Goal: Transaction & Acquisition: Subscribe to service/newsletter

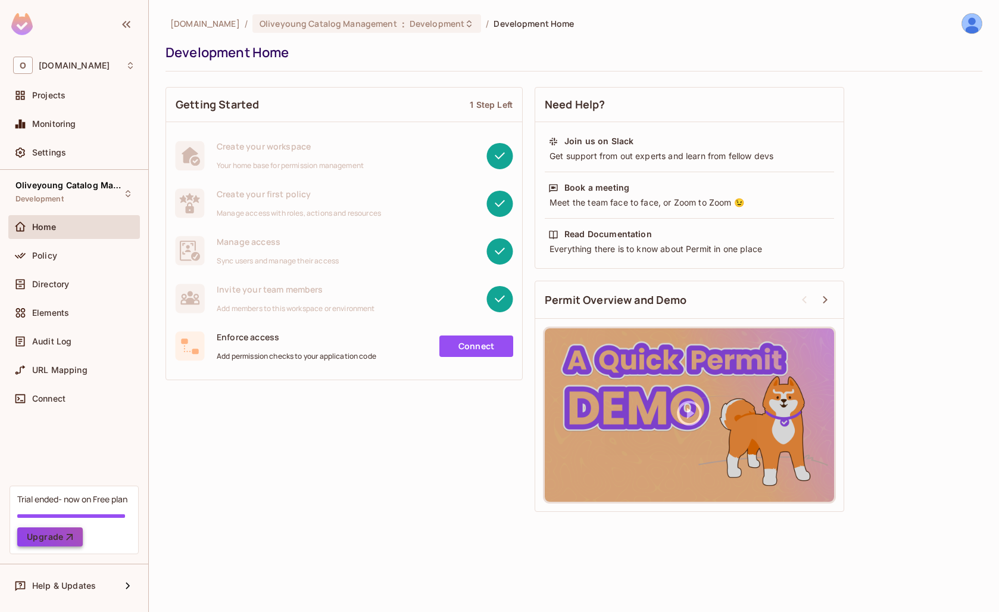
click at [36, 535] on button "Upgrade" at bounding box center [50, 536] width 66 height 19
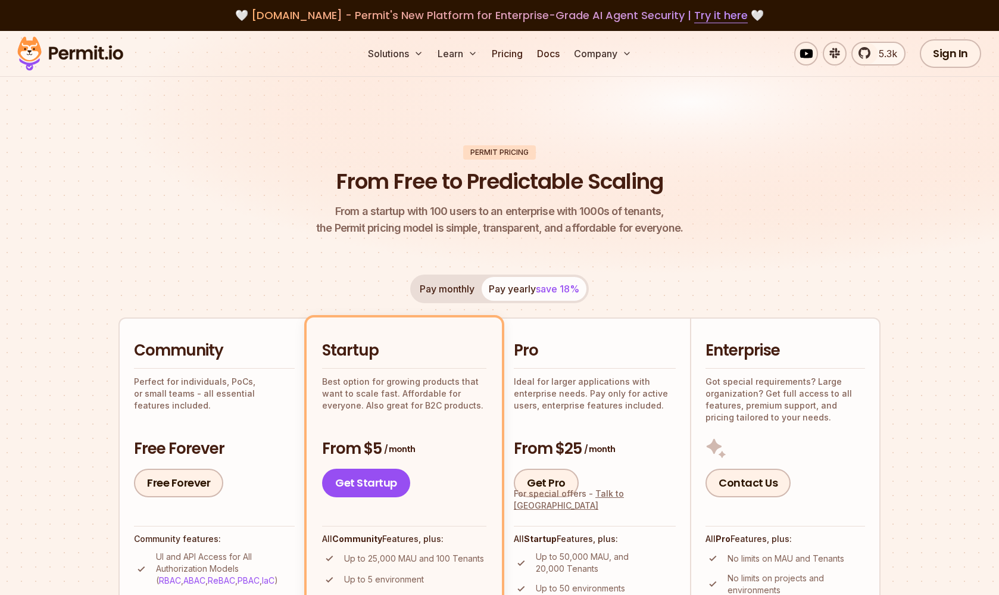
click at [547, 427] on div "Pro Ideal for larger applications with enterprise needs. Pay only for active us…" at bounding box center [595, 418] width 162 height 157
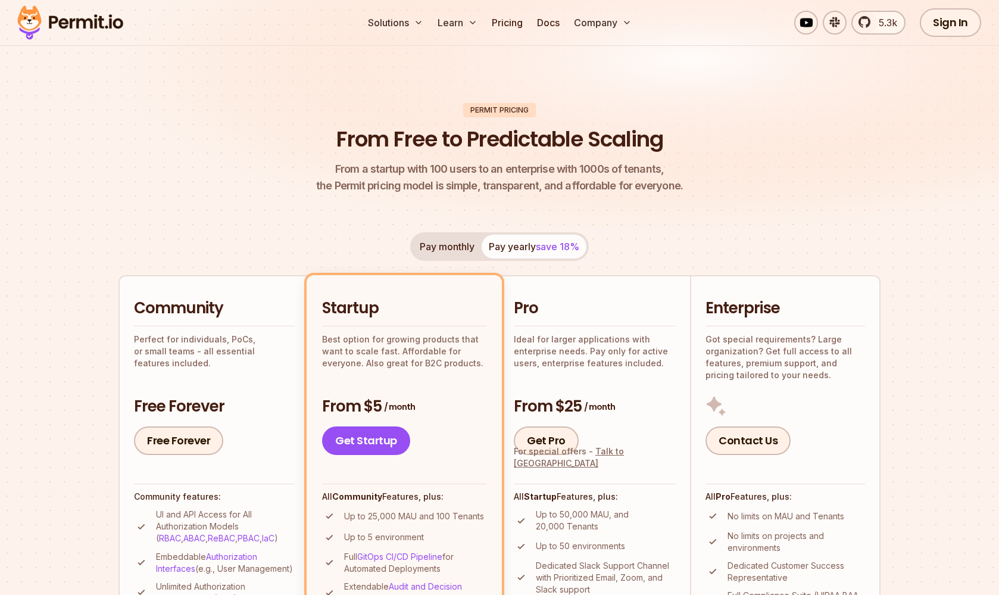
scroll to position [74, 0]
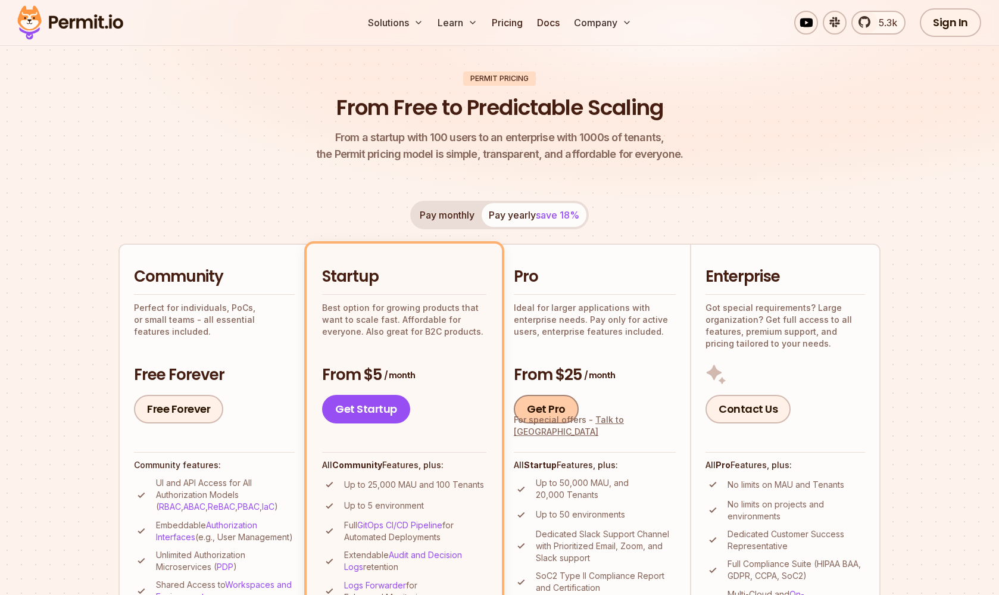
click at [520, 420] on link "Get Pro" at bounding box center [546, 409] width 65 height 29
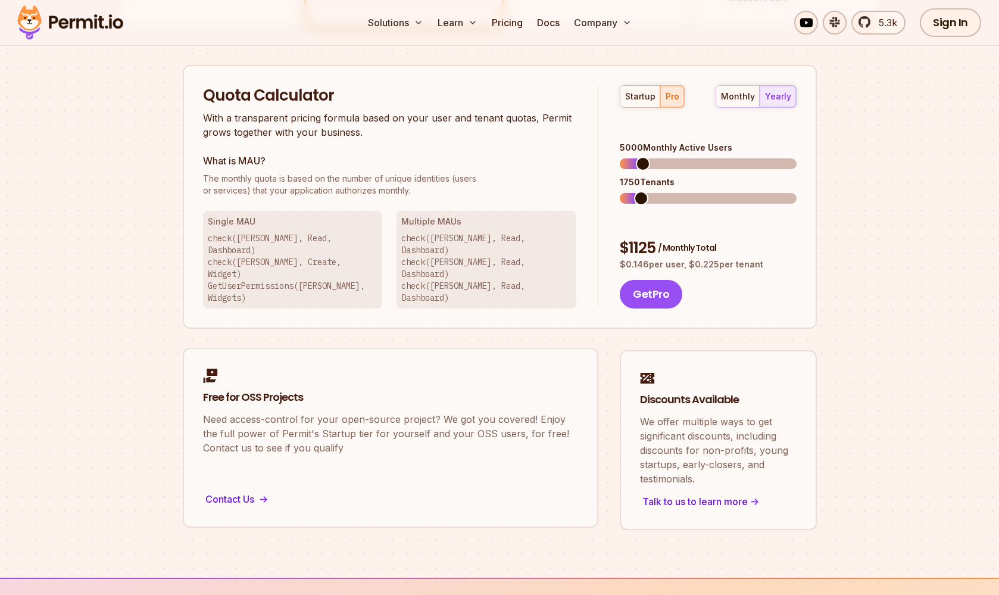
scroll to position [760, 0]
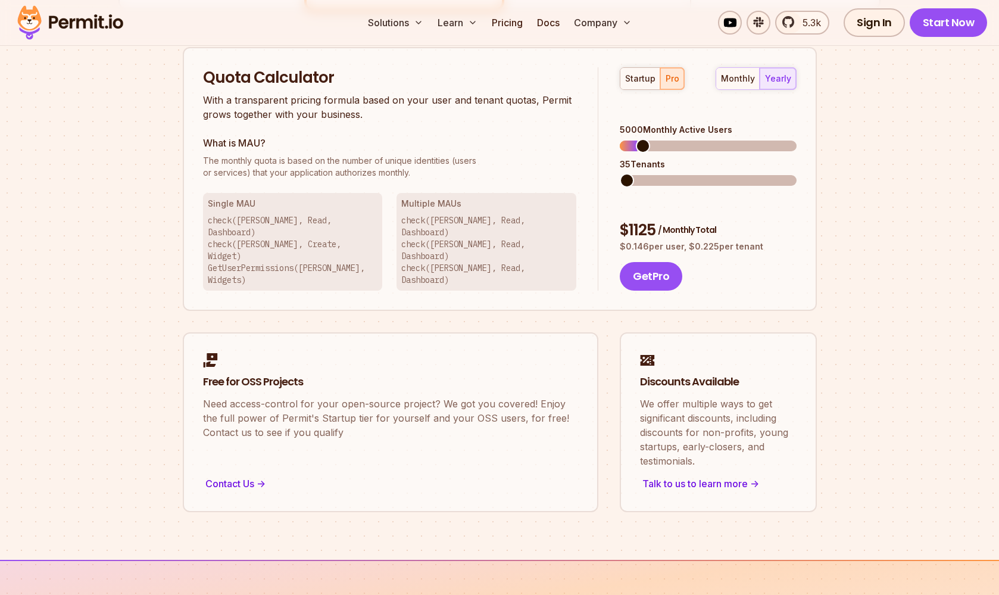
click at [604, 163] on div "startup pro monthly yearly 5000 Monthly Active Users 35 Tenants $ 1125 / Monthl…" at bounding box center [698, 179] width 198 height 224
click at [631, 139] on span at bounding box center [637, 146] width 14 height 14
click at [628, 139] on span at bounding box center [634, 146] width 14 height 14
click at [626, 173] on span at bounding box center [633, 180] width 14 height 14
click at [656, 262] on button "Get Pro" at bounding box center [651, 276] width 63 height 29
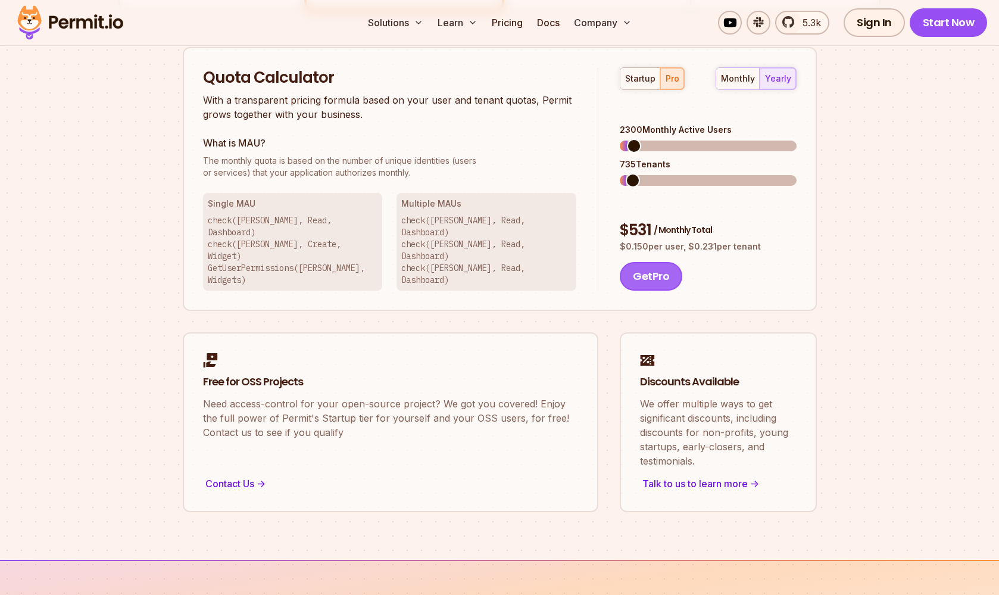
click at [637, 262] on button "Get Pro" at bounding box center [651, 276] width 63 height 29
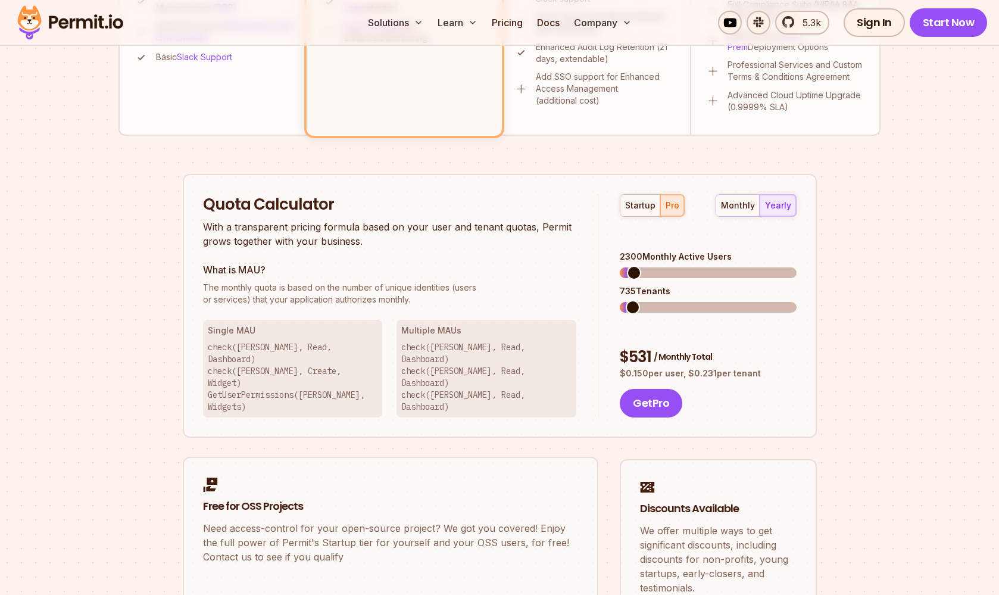
scroll to position [580, 0]
